Goal: Task Accomplishment & Management: Complete application form

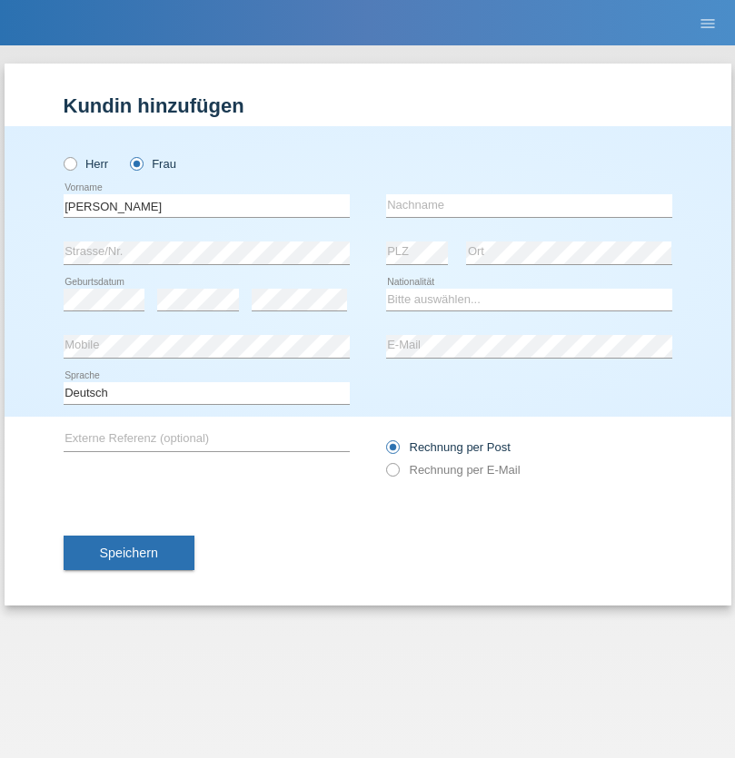
type input "Fejes"
click at [529, 205] on input "text" at bounding box center [529, 205] width 286 height 23
type input "Vivien"
select select "HU"
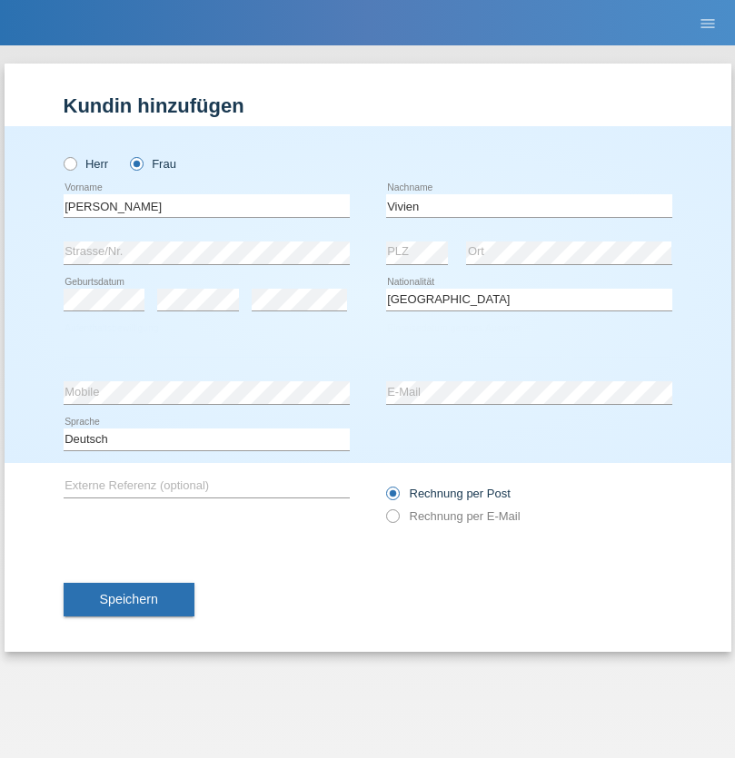
select select "C"
select select "01"
select select "03"
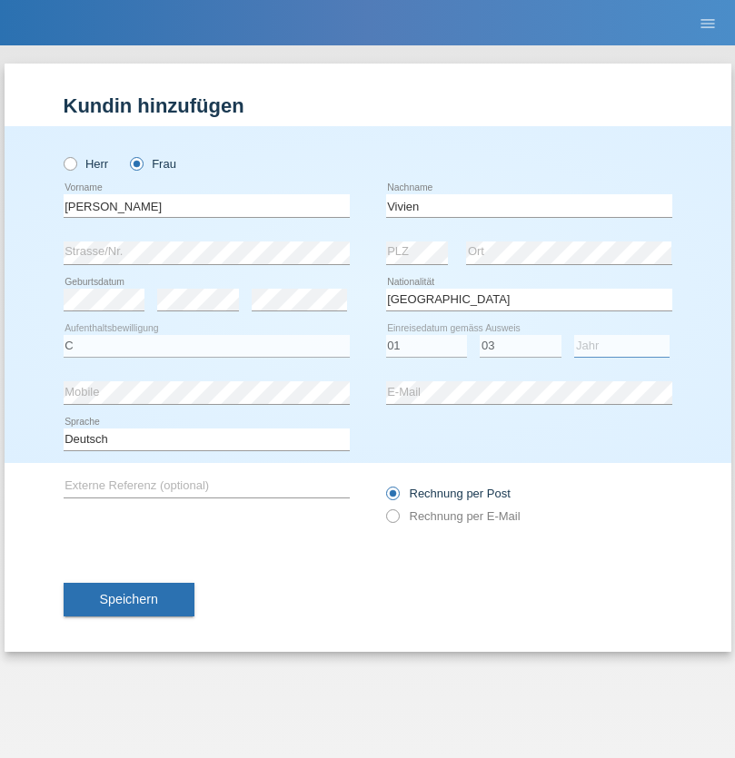
select select "2021"
select select "en"
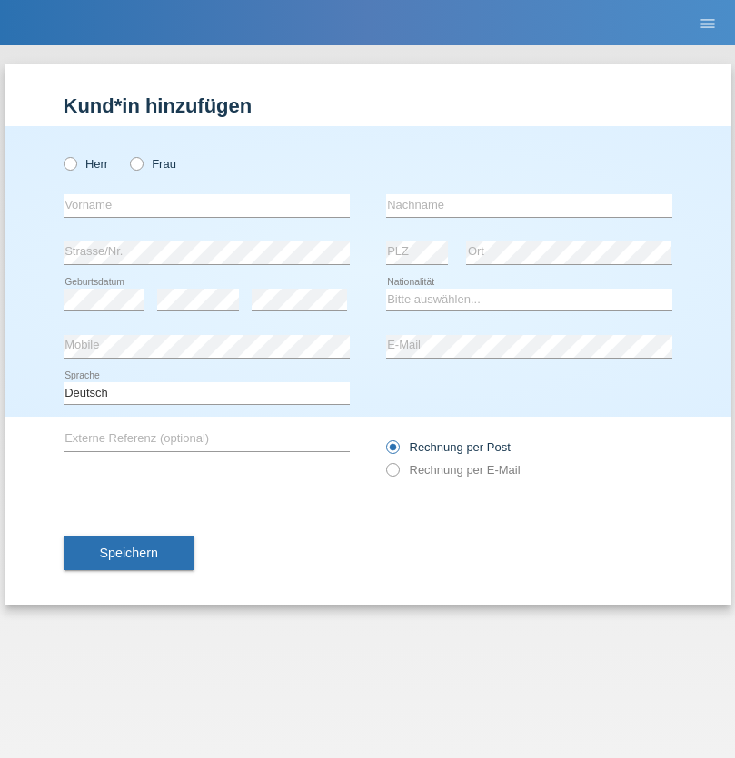
radio input "true"
click at [206, 205] on input "text" at bounding box center [207, 205] width 286 height 23
type input "Alessio"
click at [529, 205] on input "text" at bounding box center [529, 205] width 286 height 23
type input "Boss"
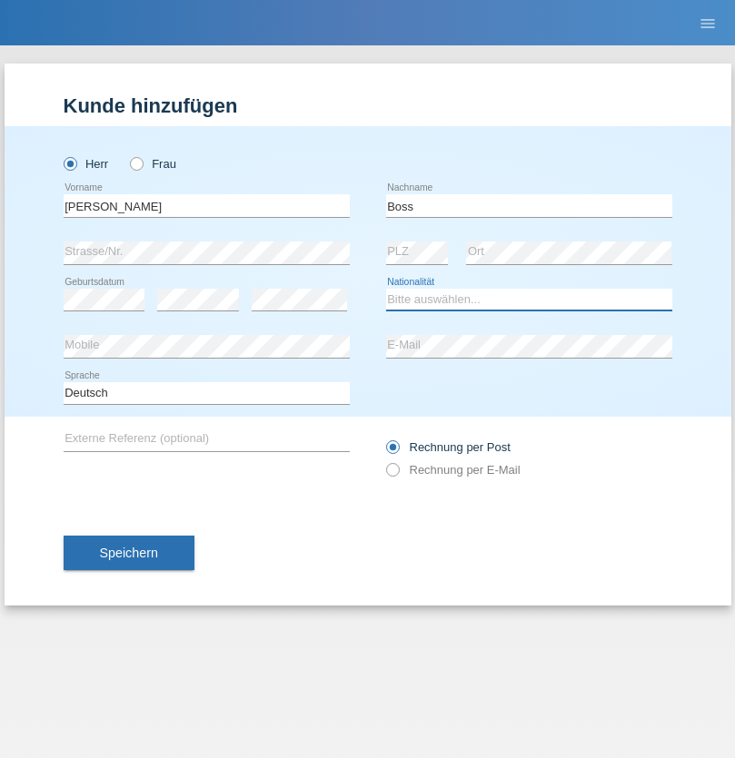
select select "CH"
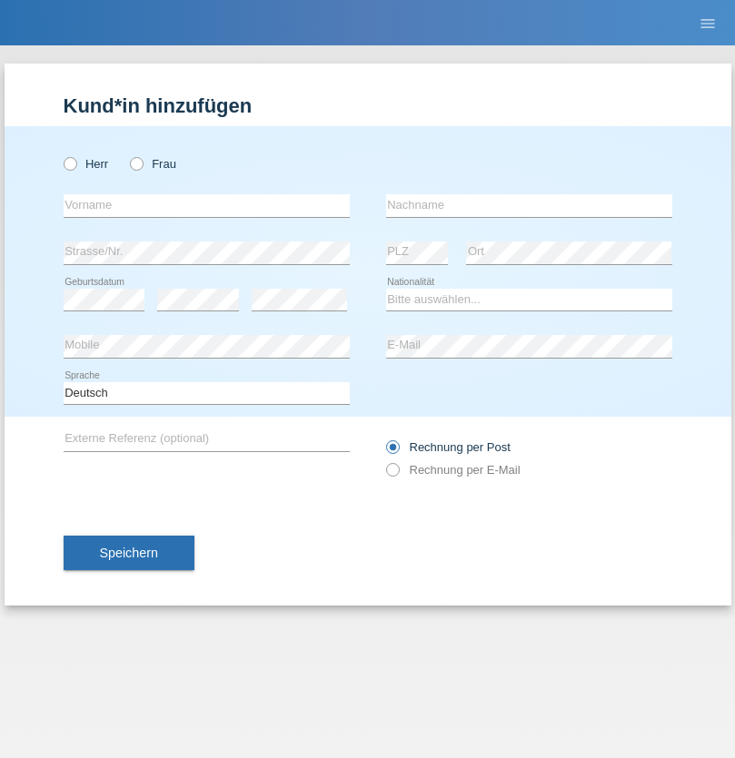
radio input "true"
click at [206, 205] on input "text" at bounding box center [207, 205] width 286 height 23
type input "firat"
click at [529, 205] on input "text" at bounding box center [529, 205] width 286 height 23
type input "kara"
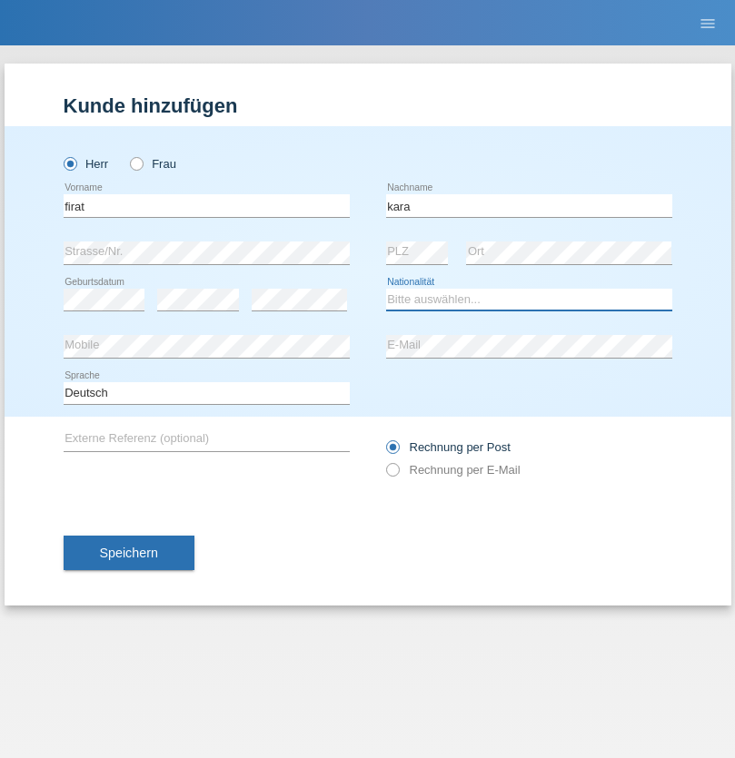
select select "CH"
radio input "true"
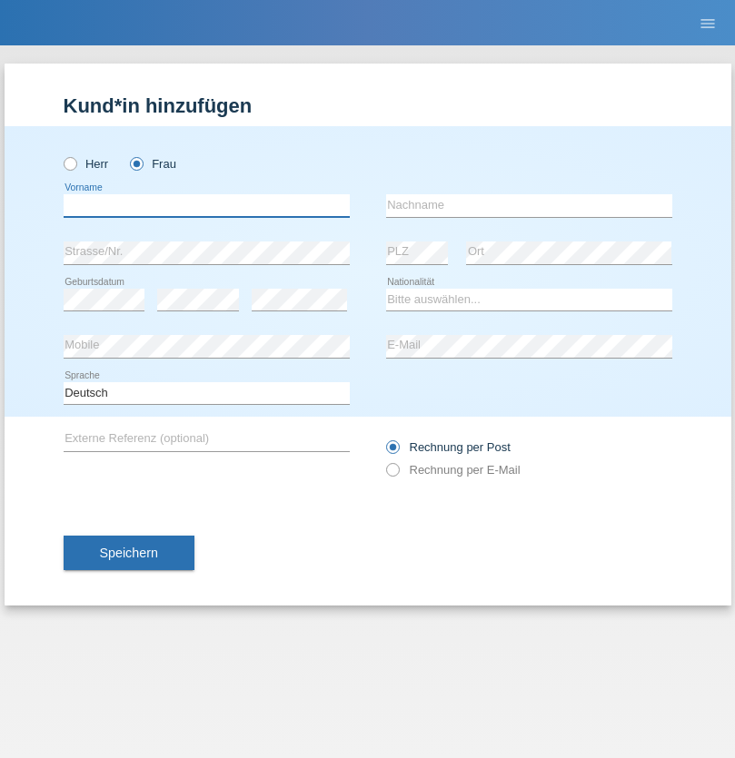
click at [206, 205] on input "text" at bounding box center [207, 205] width 286 height 23
type input "[PERSON_NAME]"
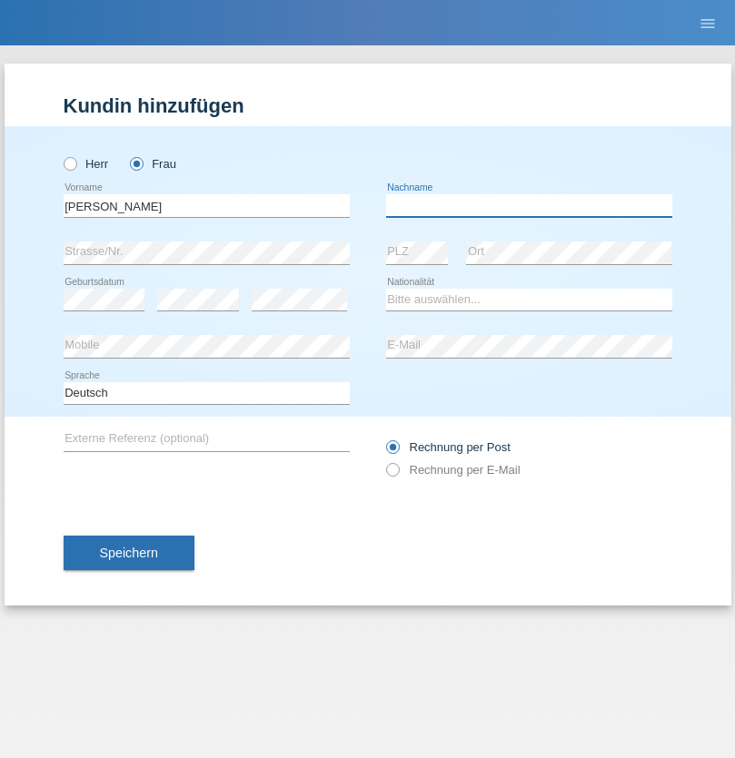
click at [529, 205] on input "text" at bounding box center [529, 205] width 286 height 23
type input "[PERSON_NAME]"
select select "PT"
select select "C"
select select "05"
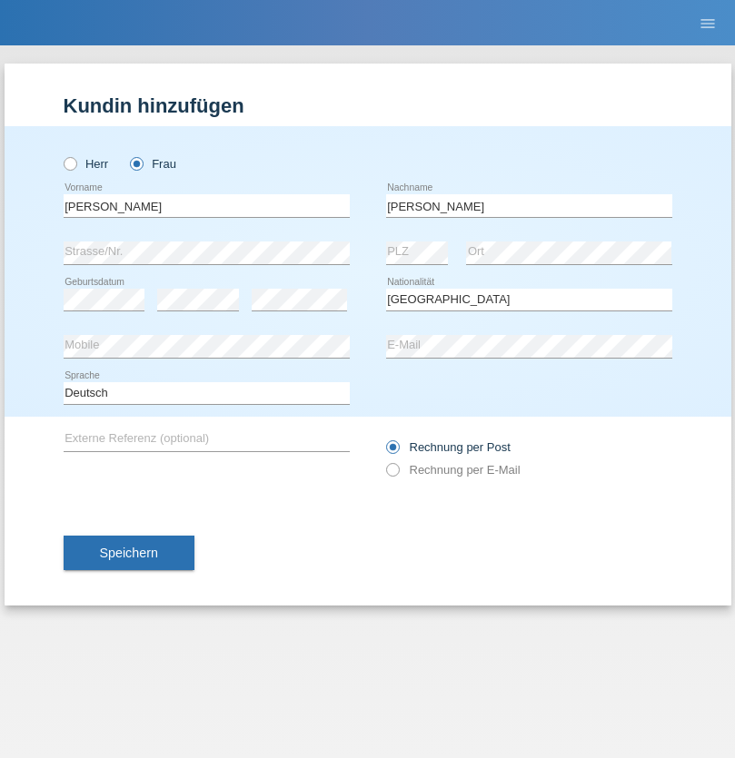
select select "12"
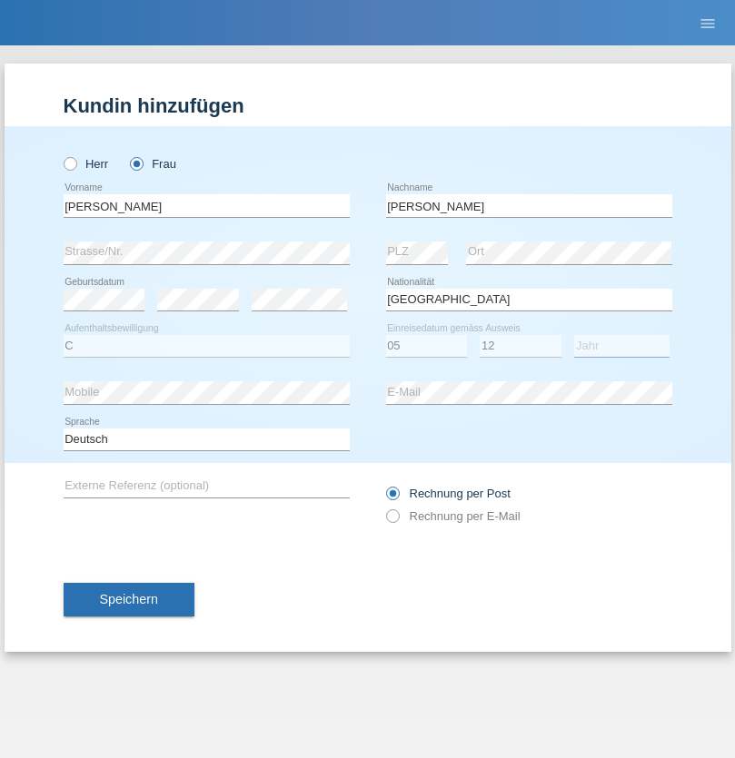
select select "2000"
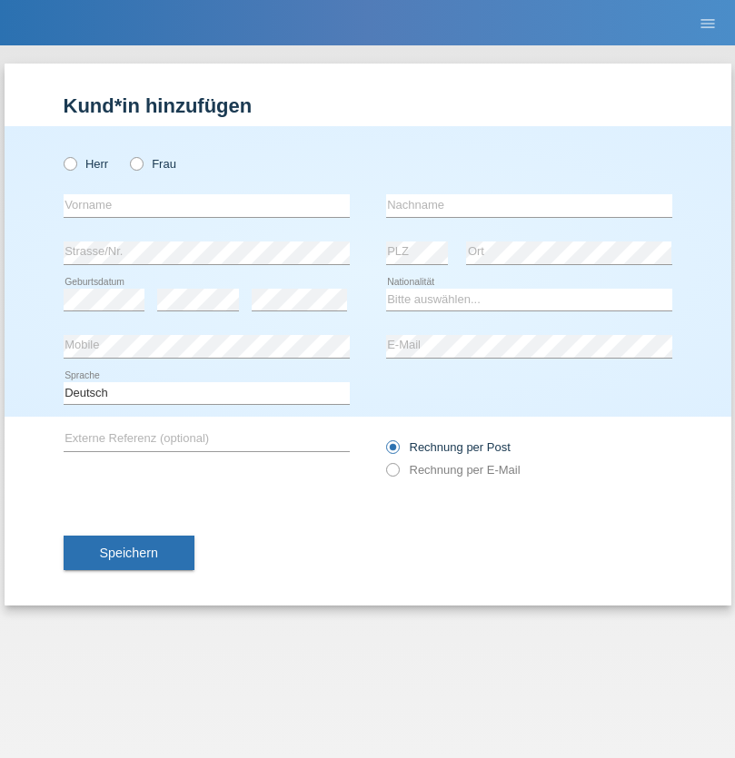
radio input "true"
click at [206, 205] on input "text" at bounding box center [207, 205] width 286 height 23
type input "Anett"
click at [529, 205] on input "text" at bounding box center [529, 205] width 286 height 23
type input "Tanner"
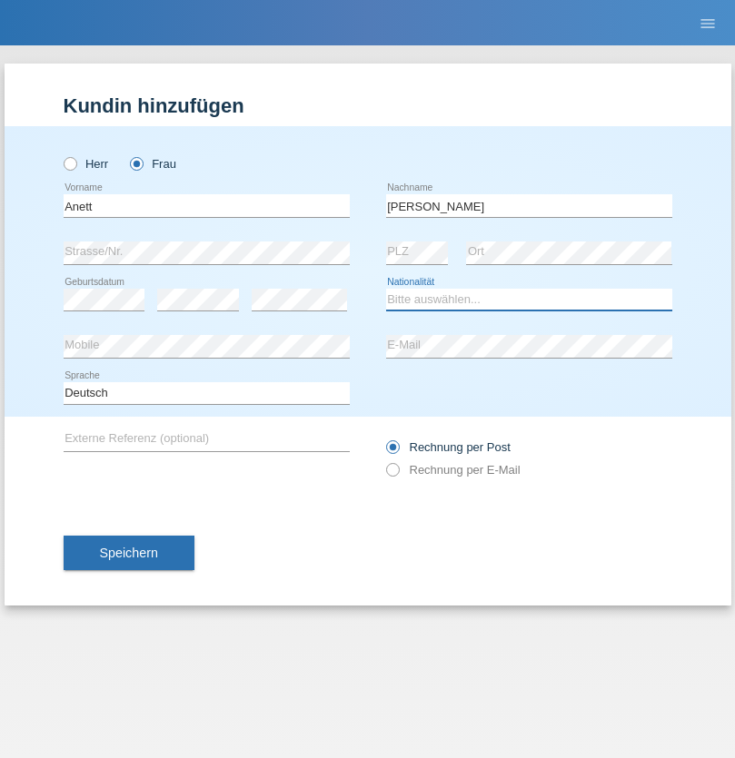
select select "HU"
select select "C"
select select "04"
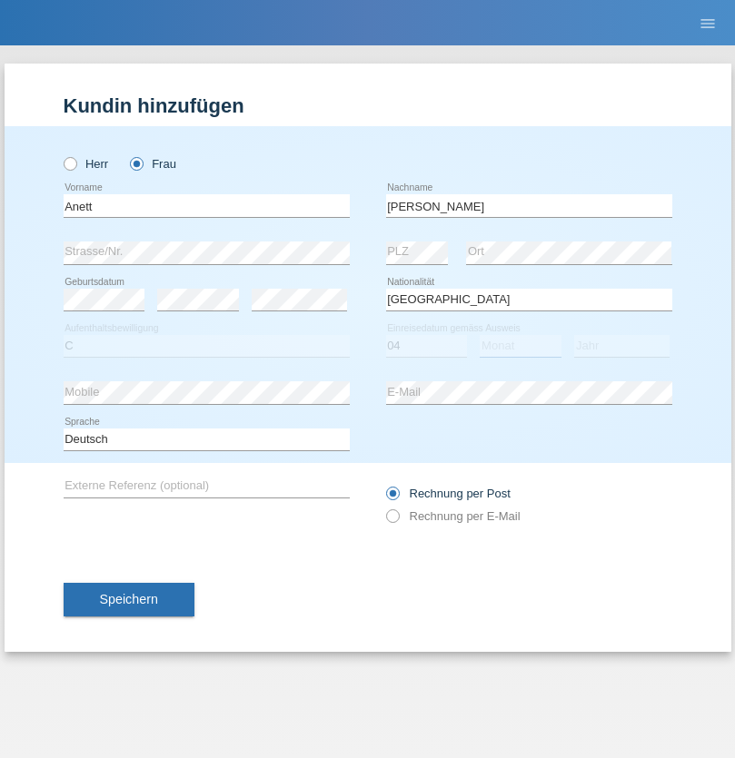
select select "09"
select select "2021"
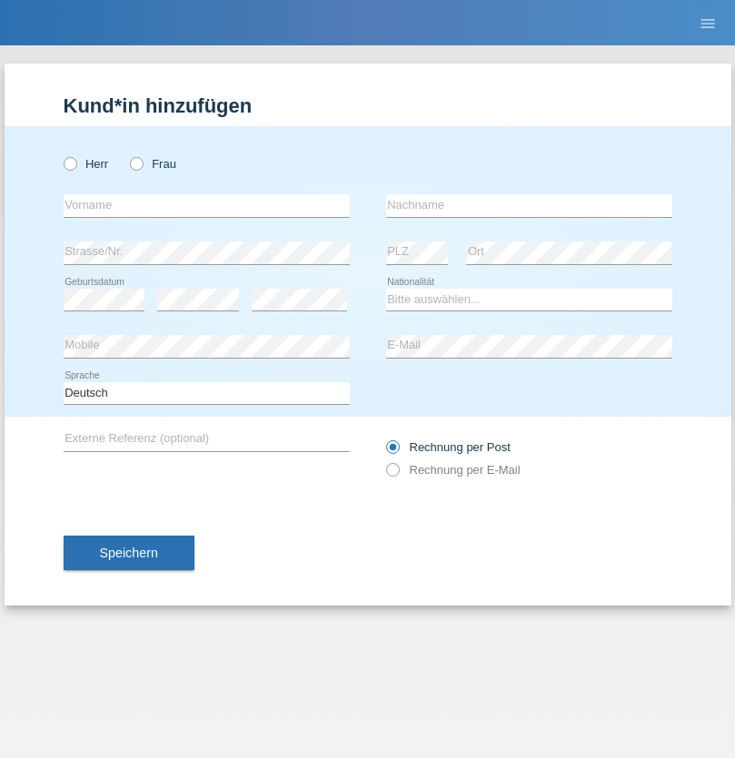
radio input "true"
click at [206, 205] on input "text" at bounding box center [207, 205] width 286 height 23
type input "Tanja"
click at [529, 205] on input "text" at bounding box center [529, 205] width 286 height 23
type input "Hirsiger"
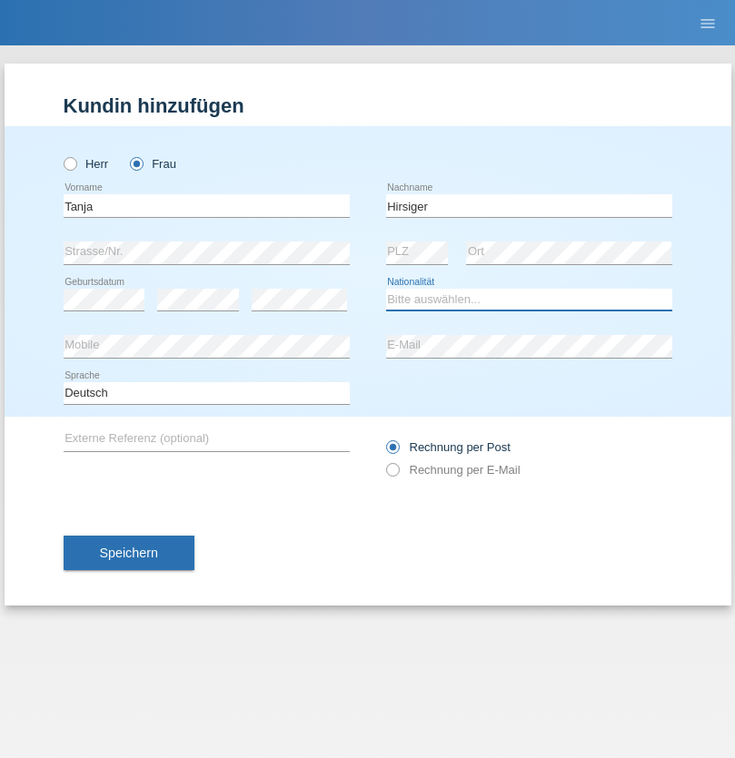
select select "CH"
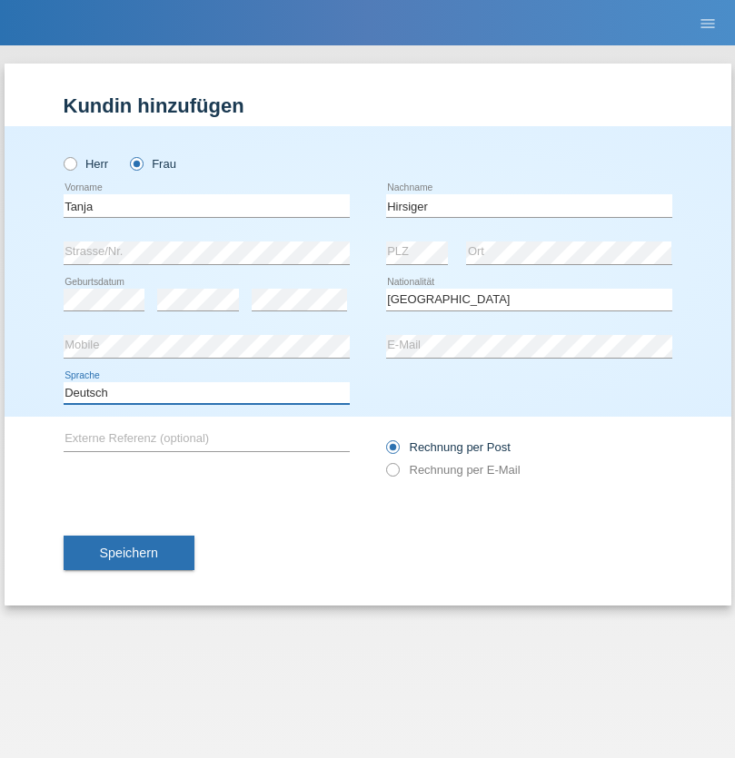
select select "en"
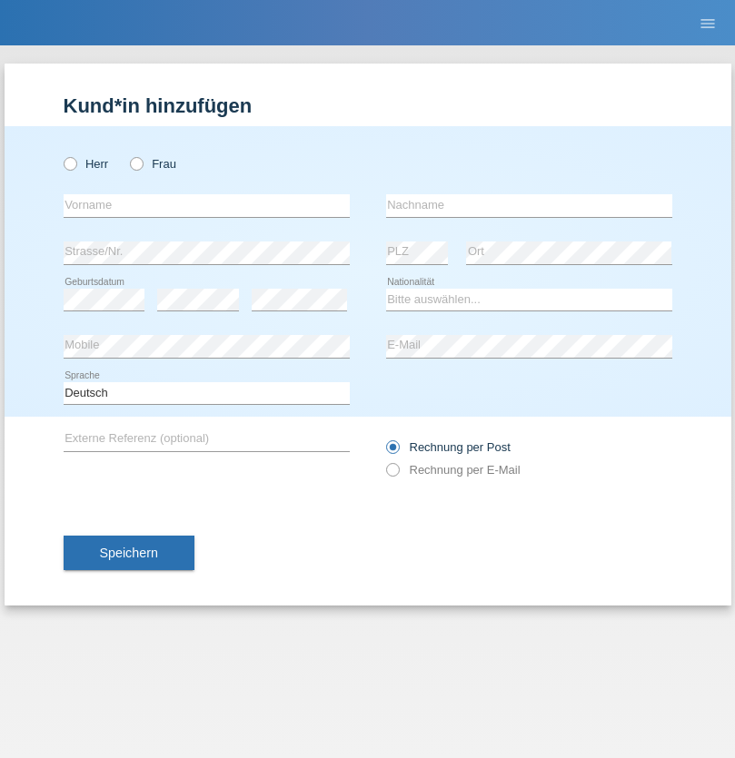
radio input "true"
click at [206, 205] on input "text" at bounding box center [207, 205] width 286 height 23
type input "Ketty"
click at [529, 205] on input "text" at bounding box center [529, 205] width 286 height 23
type input "Kalupnath"
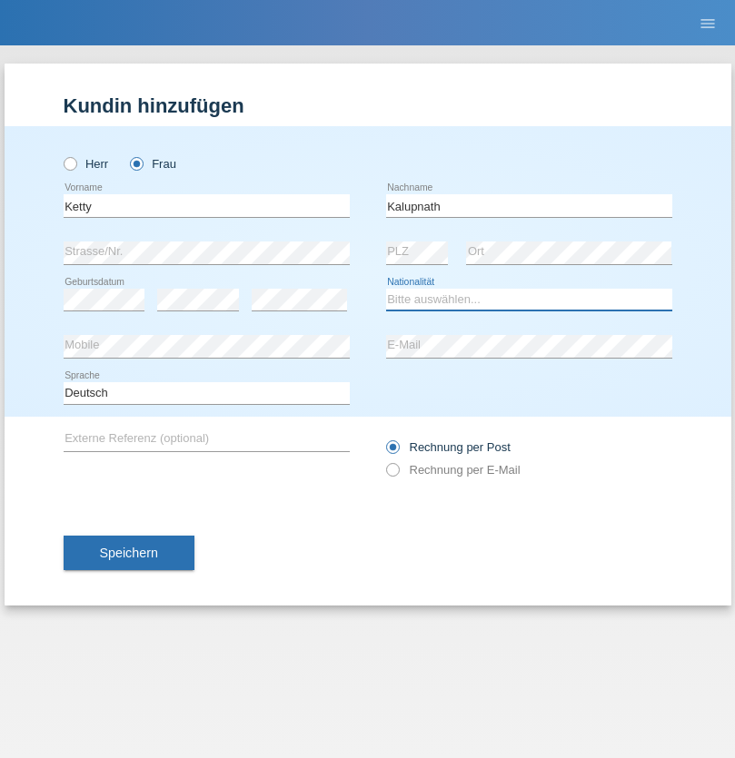
select select "CH"
